Goal: Task Accomplishment & Management: Use online tool/utility

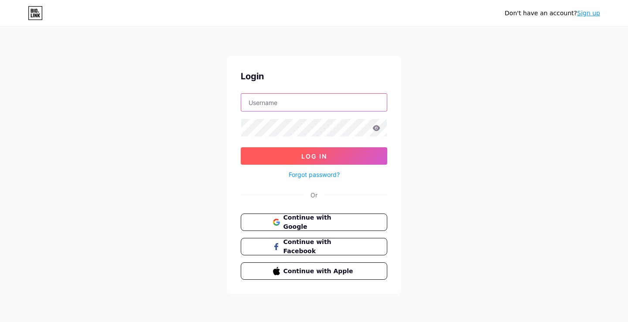
type input "[EMAIL_ADDRESS][DOMAIN_NAME]"
click at [359, 151] on button "Log In" at bounding box center [314, 155] width 147 height 17
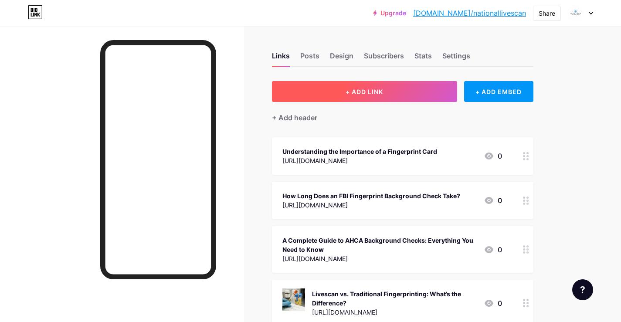
click at [346, 94] on span "+ ADD LINK" at bounding box center [365, 91] width 38 height 7
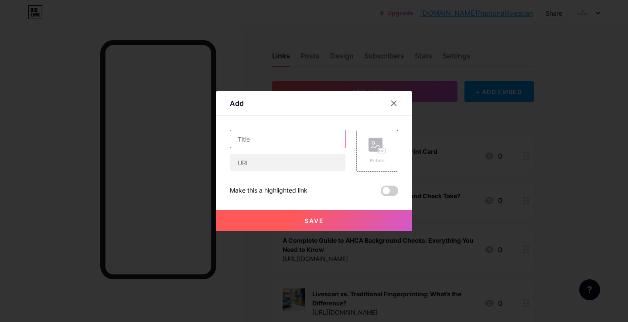
click at [253, 142] on input "text" at bounding box center [287, 138] width 115 height 17
paste input "Securing Trust in Healthcare: Understanding the AHCA Background Check and Compl…"
type input "Securing Trust in Healthcare: Understanding the AHCA Background Check and Compl…"
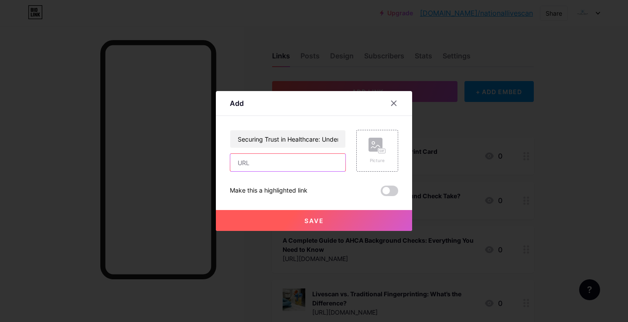
click at [256, 162] on input "text" at bounding box center [287, 162] width 115 height 17
paste input "[URL][DOMAIN_NAME]"
type input "[URL][DOMAIN_NAME]"
click at [378, 147] on rect at bounding box center [375, 145] width 14 height 14
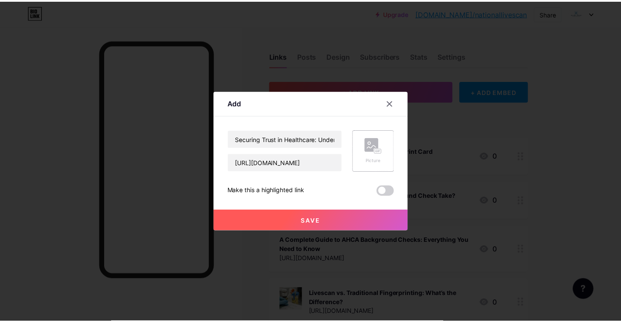
scroll to position [0, 0]
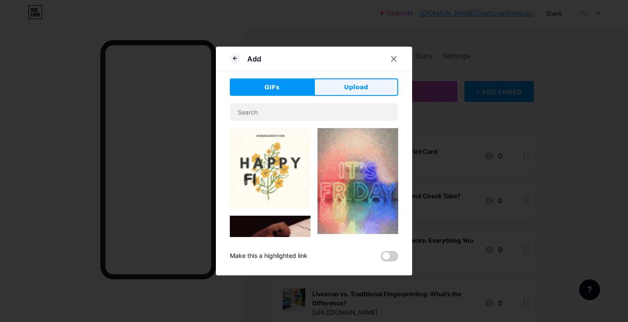
click at [348, 88] on span "Upload" at bounding box center [356, 87] width 24 height 9
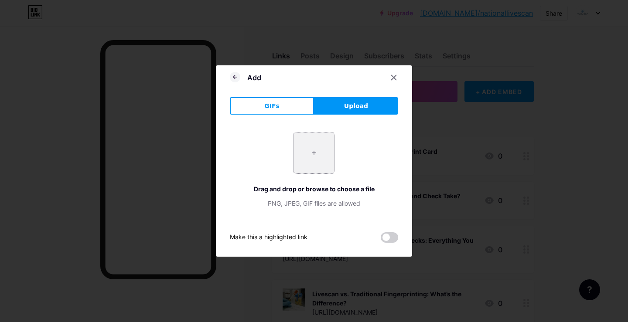
click at [315, 147] on input "file" at bounding box center [313, 153] width 41 height 41
type input "C:\fakepath\Fingerprinting Miami – Trusted Live Scan Services for Background Ch…"
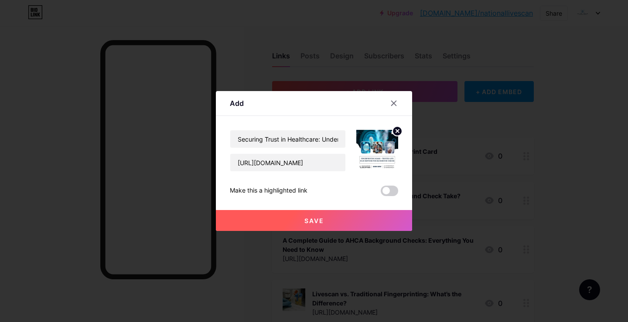
click at [326, 220] on button "Save" at bounding box center [314, 220] width 196 height 21
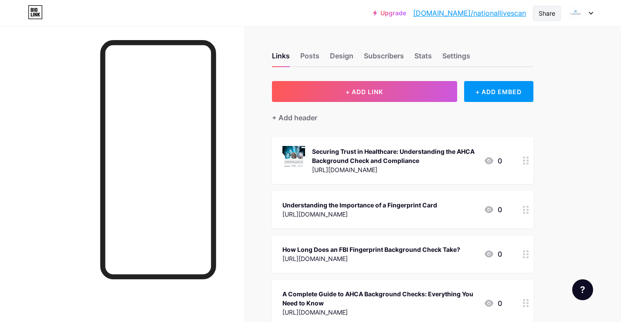
click at [553, 13] on div "Share" at bounding box center [547, 13] width 17 height 9
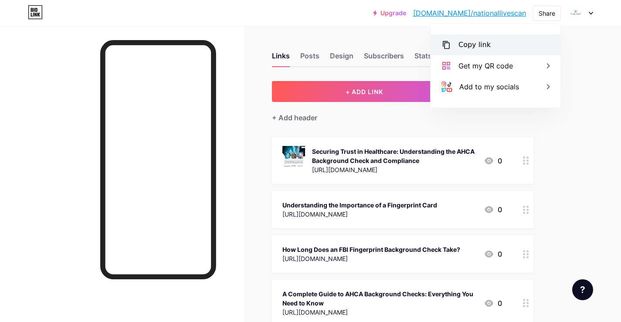
click at [480, 47] on div "Copy link" at bounding box center [475, 45] width 32 height 10
